Goal: Task Accomplishment & Management: Use online tool/utility

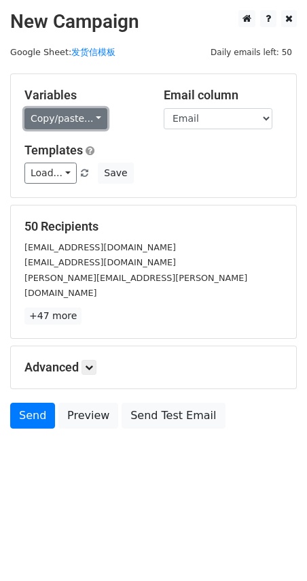
click at [39, 126] on link "Copy/paste..." at bounding box center [65, 118] width 83 height 21
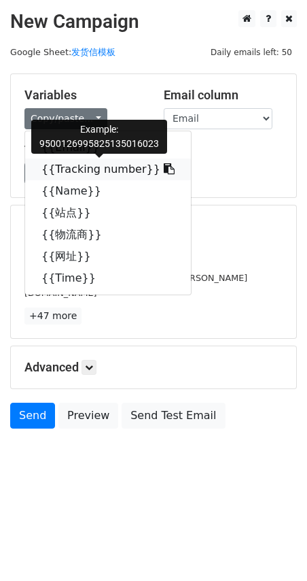
click at [63, 170] on link "{{Tracking number}}" at bounding box center [108, 169] width 166 height 22
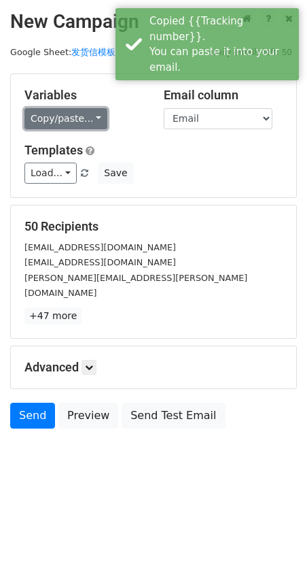
click at [34, 123] on link "Copy/paste..." at bounding box center [65, 118] width 83 height 21
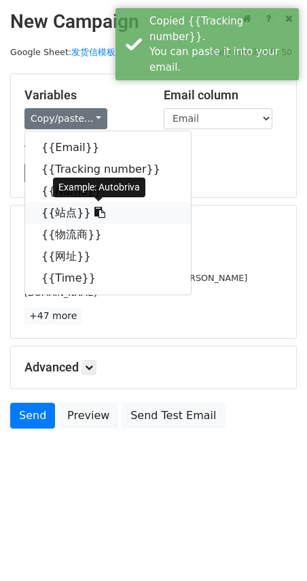
click at [55, 209] on link "{{站点}}" at bounding box center [108, 213] width 166 height 22
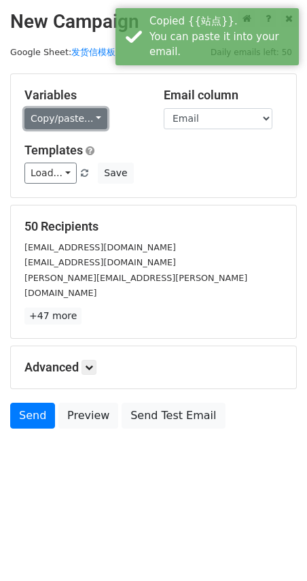
click at [50, 120] on link "Copy/paste..." at bounding box center [65, 118] width 83 height 21
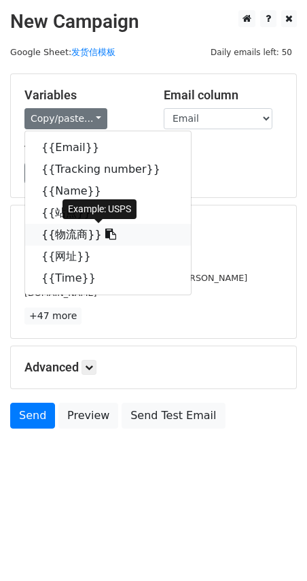
click at [70, 229] on link "{{物流商}}" at bounding box center [108, 235] width 166 height 22
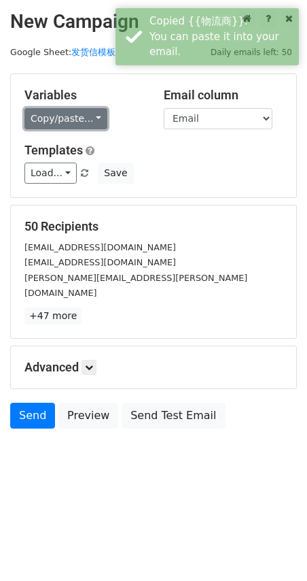
click at [57, 124] on link "Copy/paste..." at bounding box center [65, 118] width 83 height 21
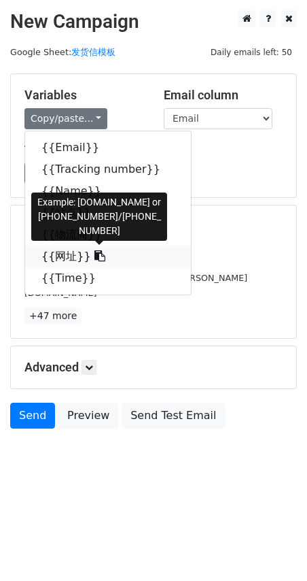
click at [65, 254] on link "{{网址}}" at bounding box center [108, 257] width 166 height 22
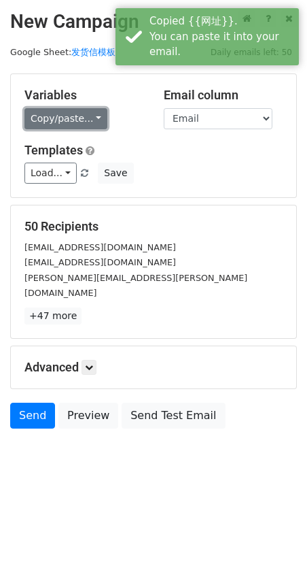
click at [41, 118] on link "Copy/paste..." at bounding box center [65, 118] width 83 height 21
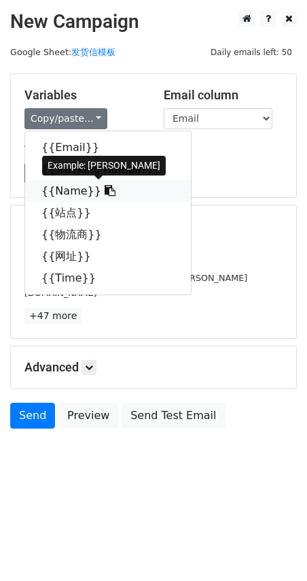
click at [64, 188] on link "{{Name}}" at bounding box center [108, 191] width 166 height 22
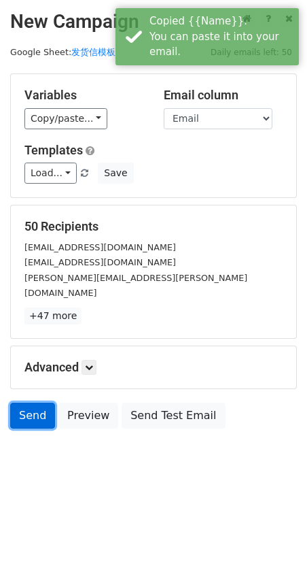
click at [29, 403] on link "Send" at bounding box center [32, 416] width 45 height 26
